Goal: Task Accomplishment & Management: Manage account settings

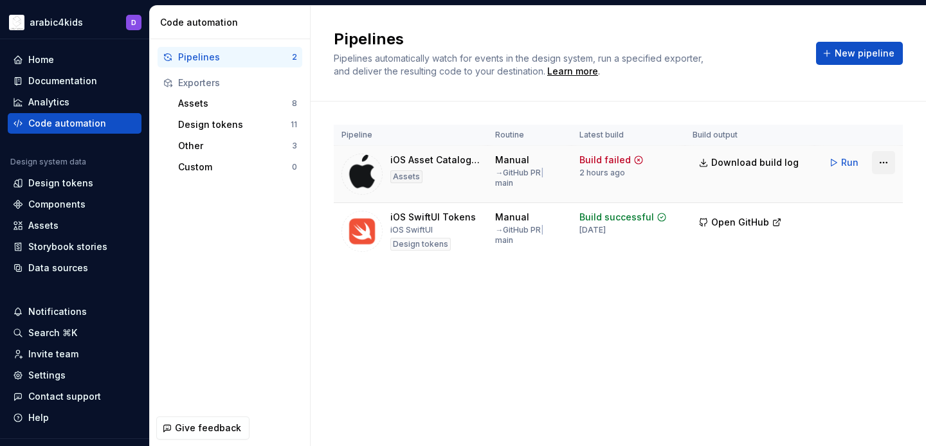
click at [886, 160] on html "arabic4kids D Home Documentation Analytics Code automation Design system data D…" at bounding box center [463, 223] width 926 height 446
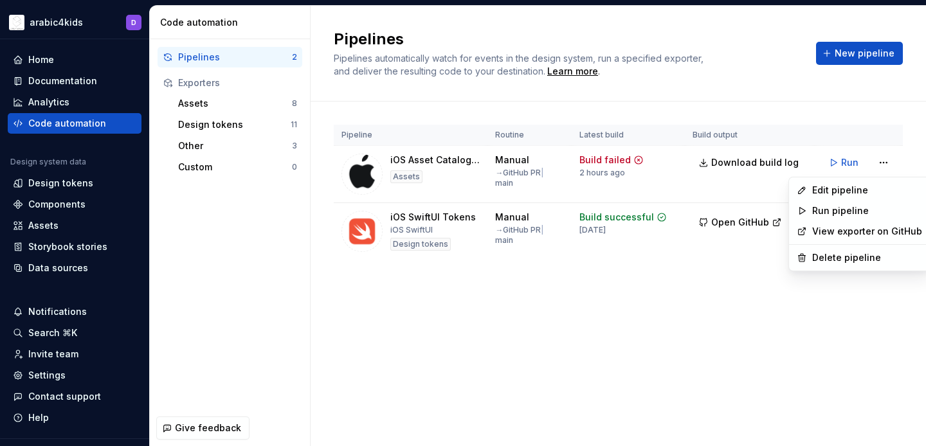
click at [572, 334] on html "arabic4kids D Home Documentation Analytics Code automation Design system data D…" at bounding box center [463, 223] width 926 height 446
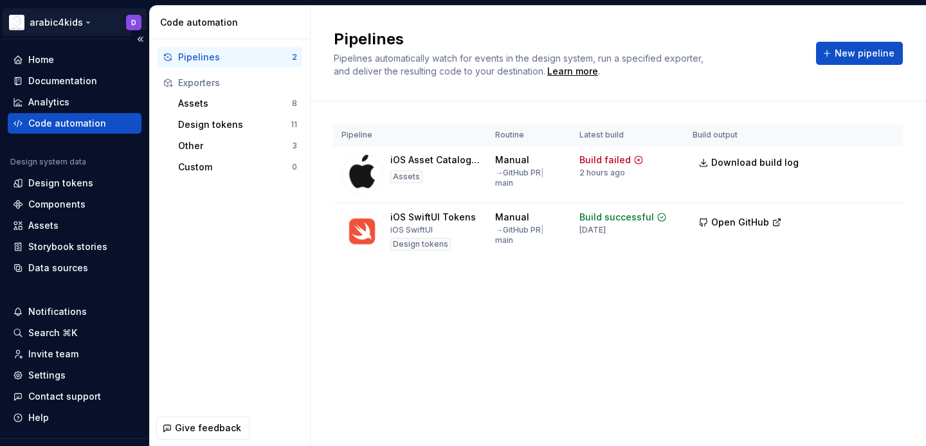
click at [83, 21] on html "arabic4kids D Home Documentation Analytics Code automation Design system data D…" at bounding box center [463, 223] width 926 height 446
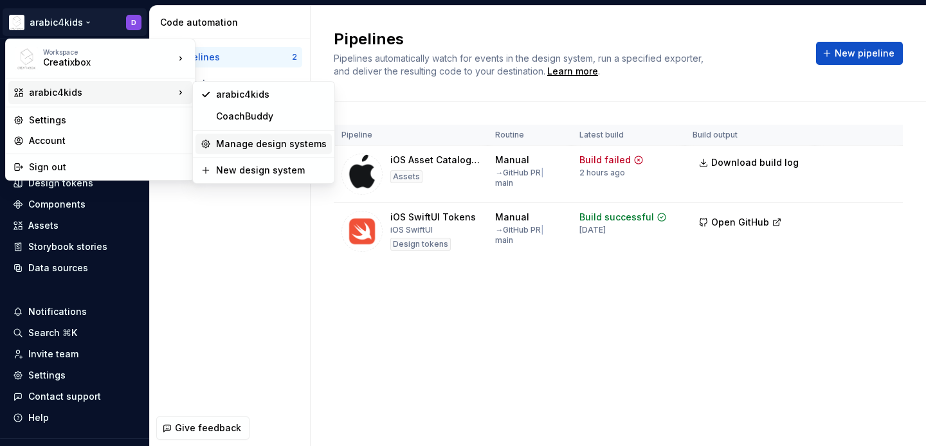
click at [234, 148] on div "Manage design systems" at bounding box center [271, 144] width 111 height 13
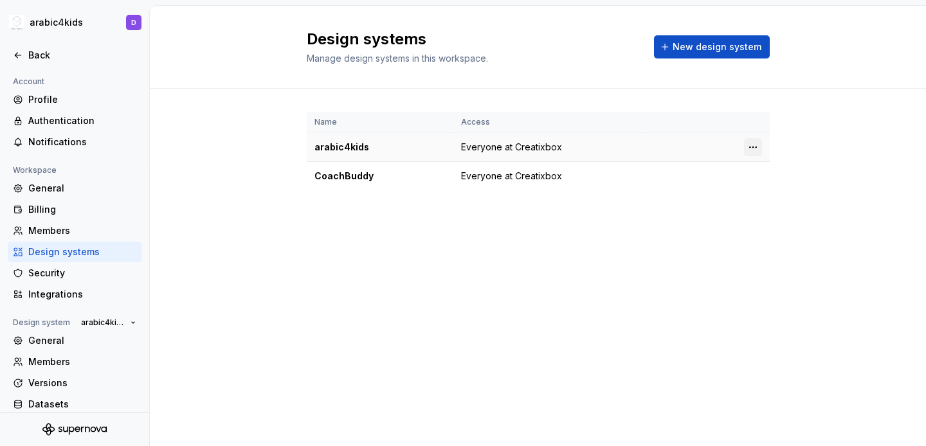
click at [754, 146] on html "arabic4kids D Back Account Profile Authentication Notifications Workspace Gener…" at bounding box center [463, 223] width 926 height 446
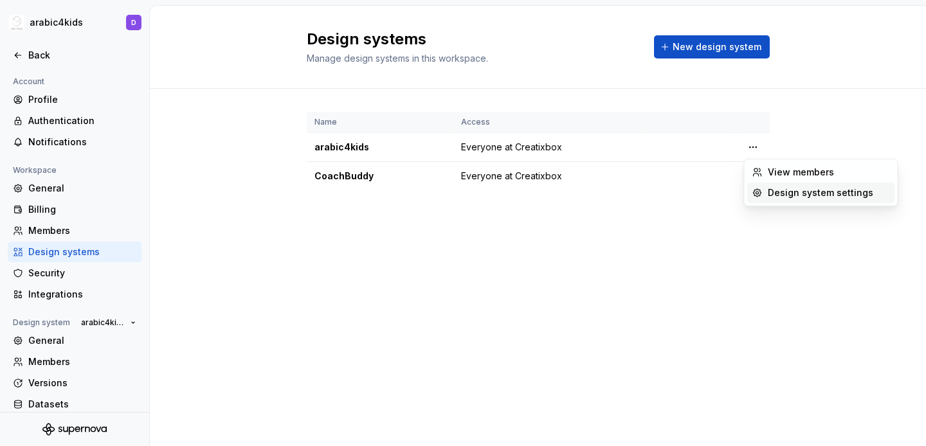
click at [779, 196] on div "Design system settings" at bounding box center [829, 193] width 122 height 13
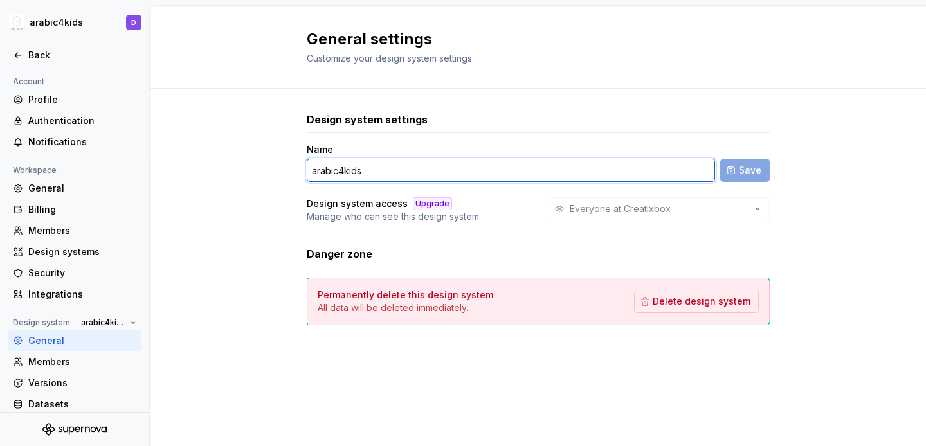
click at [316, 170] on input "arabic4kids" at bounding box center [511, 170] width 408 height 23
drag, startPoint x: 337, startPoint y: 171, endPoint x: 271, endPoint y: 172, distance: 65.6
click at [271, 173] on div "Design system settings Name arabic4kids Save Design system access Upgrade Manag…" at bounding box center [538, 232] width 776 height 286
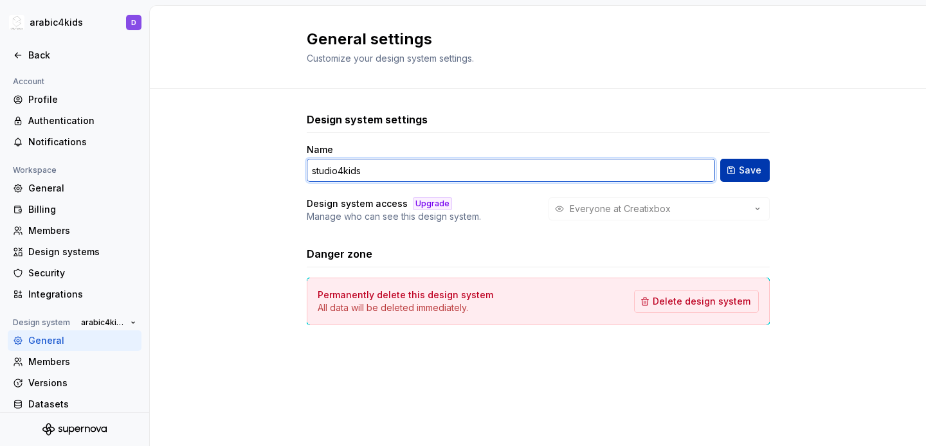
type input "studio4kids"
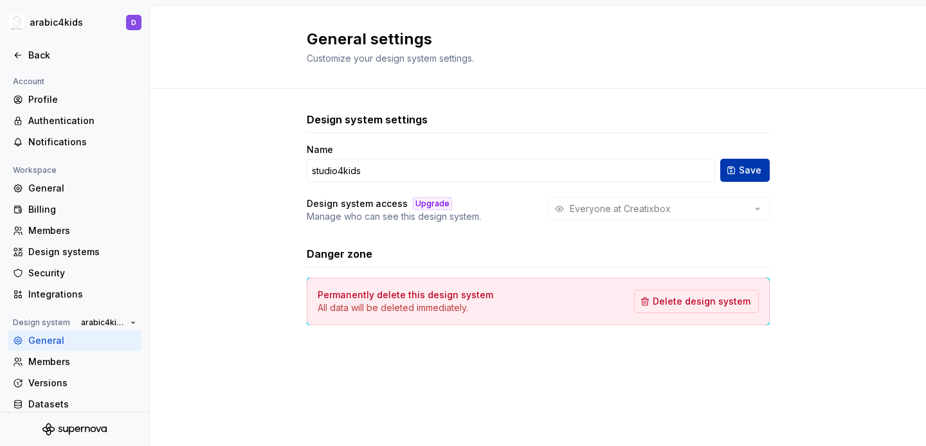
click at [738, 173] on button "Save" at bounding box center [745, 170] width 50 height 23
click at [17, 53] on icon at bounding box center [18, 55] width 6 height 5
